Goal: Task Accomplishment & Management: Use online tool/utility

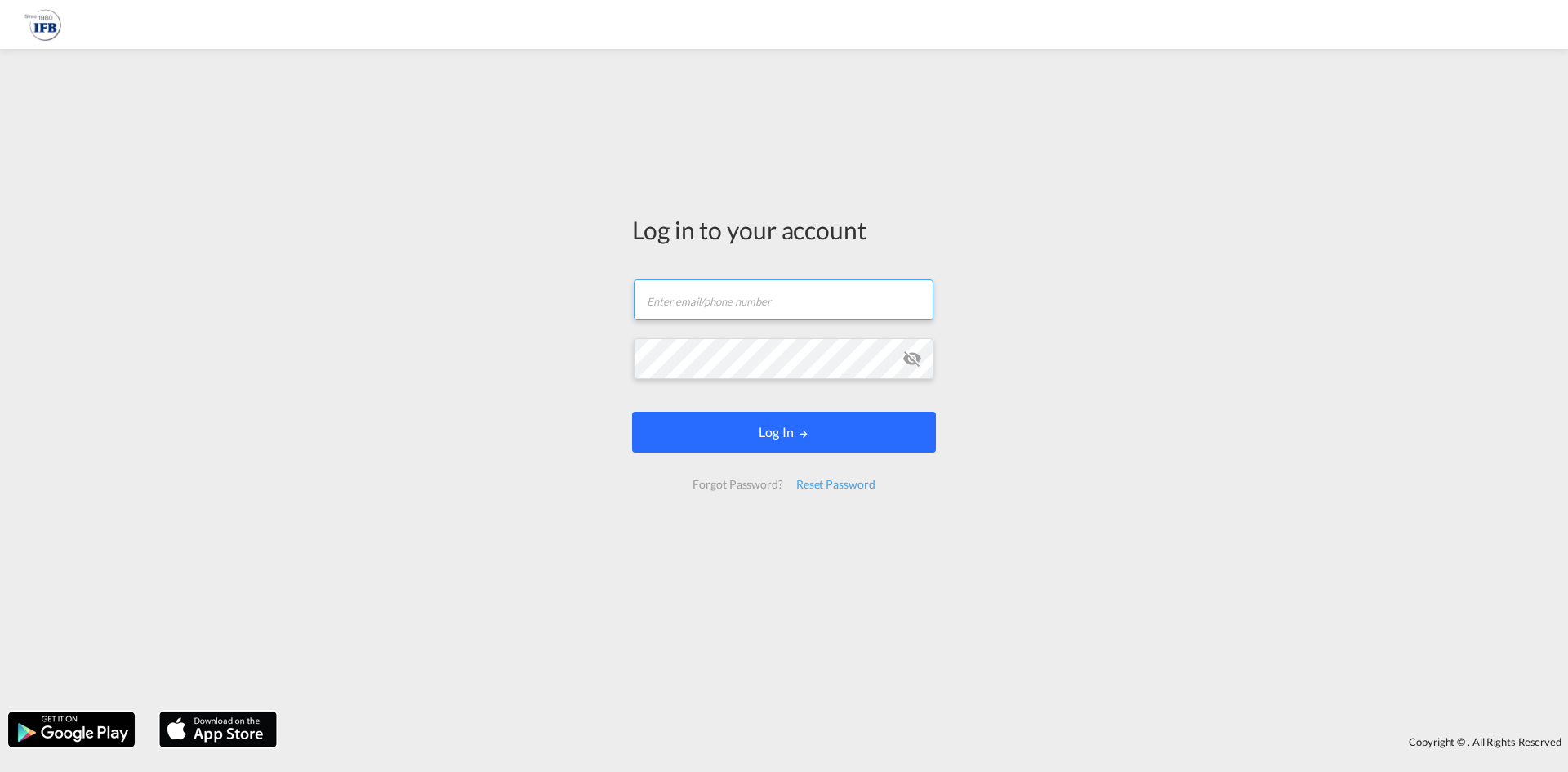
type input "[PERSON_NAME][EMAIL_ADDRESS][PERSON_NAME][DOMAIN_NAME]"
click at [733, 430] on button "Log In" at bounding box center [784, 432] width 304 height 41
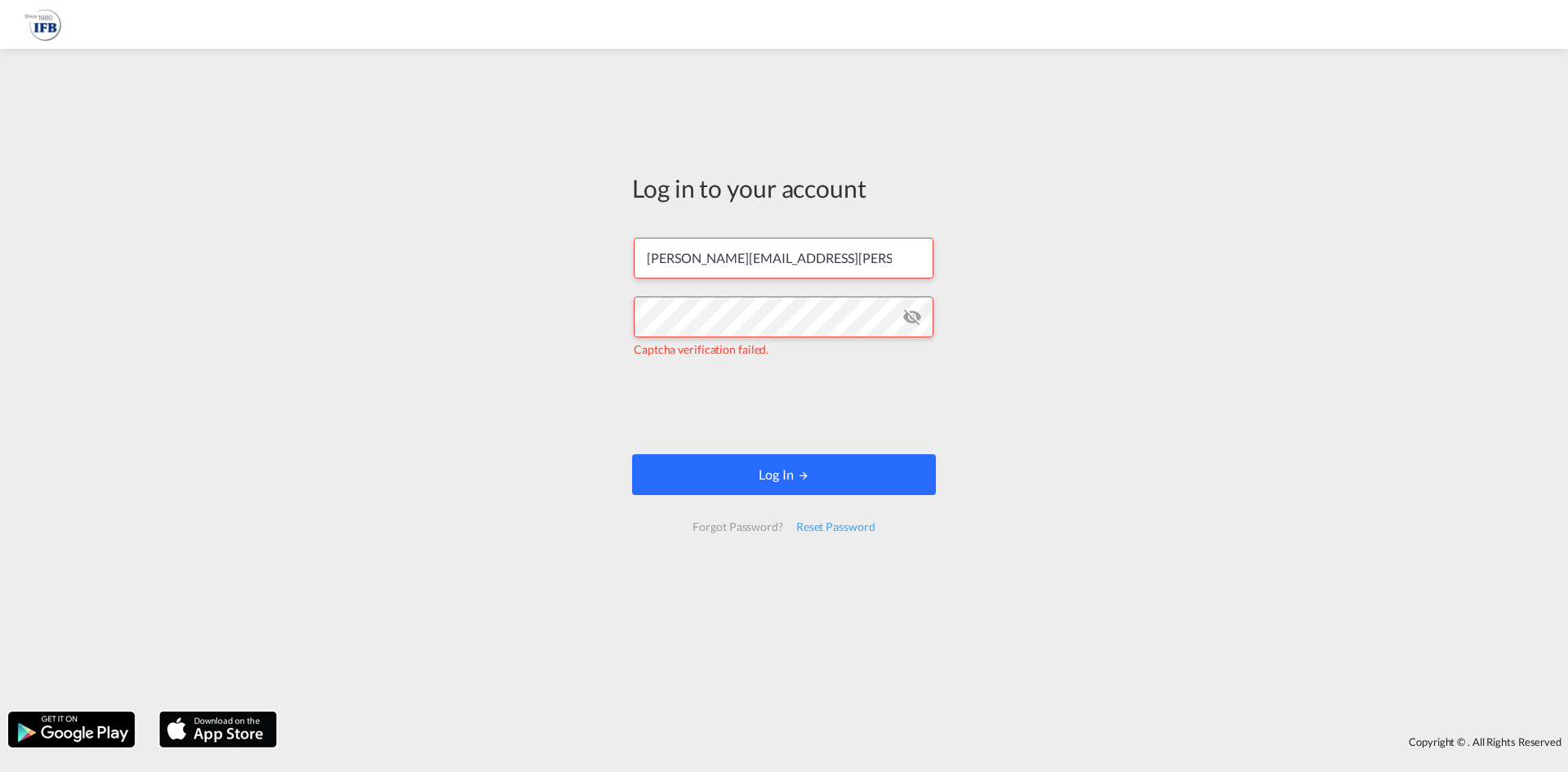
click at [858, 463] on button "Log In" at bounding box center [784, 474] width 304 height 41
